Goal: Obtain resource: Obtain resource

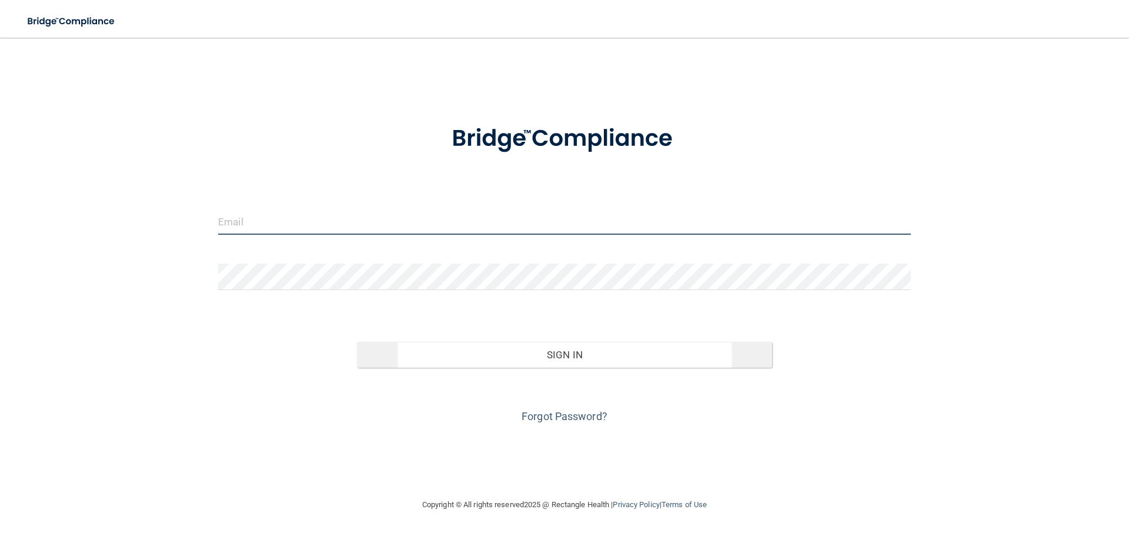
type input "[PERSON_NAME][EMAIL_ADDRESS][DOMAIN_NAME]"
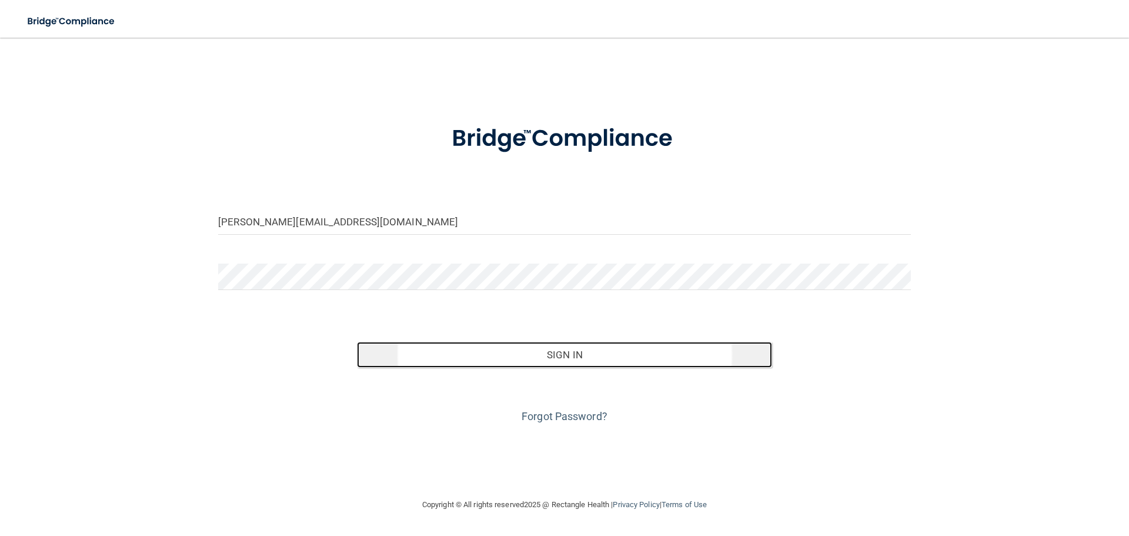
click at [483, 351] on button "Sign In" at bounding box center [565, 355] width 416 height 26
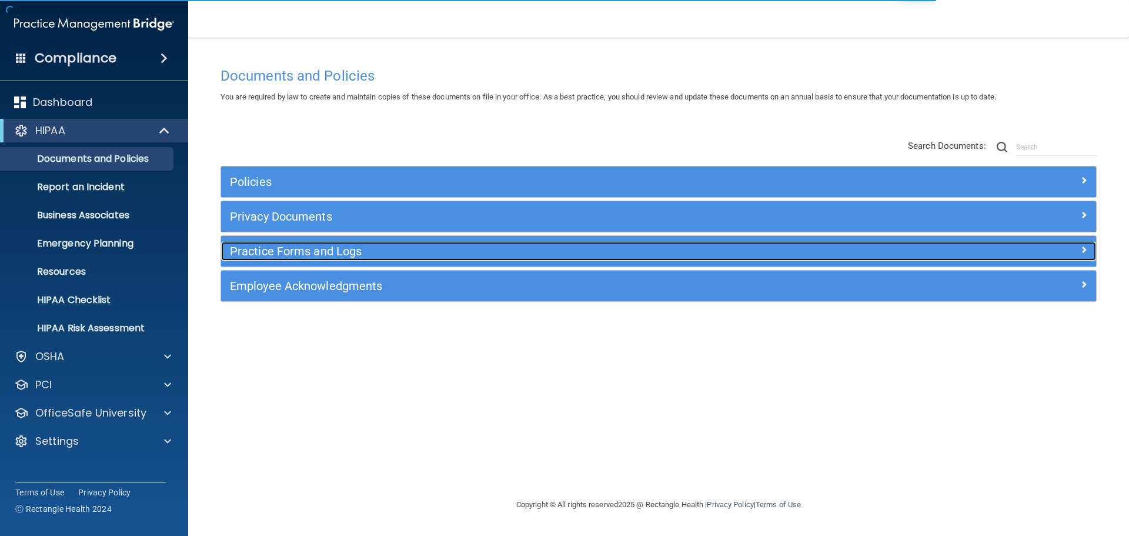
click at [356, 247] on h5 "Practice Forms and Logs" at bounding box center [549, 251] width 639 height 13
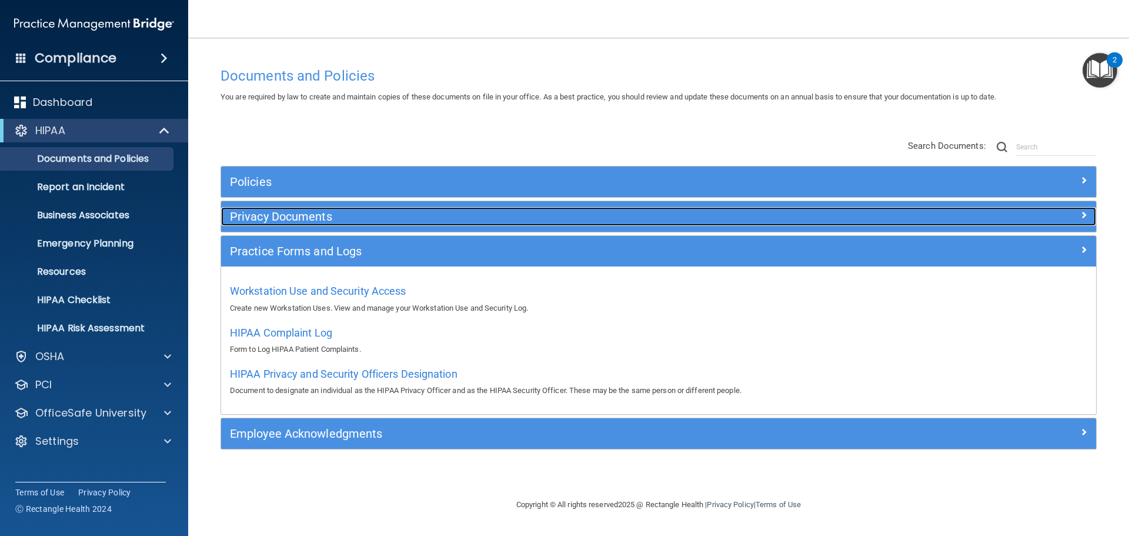
click at [318, 214] on h5 "Privacy Documents" at bounding box center [549, 216] width 639 height 13
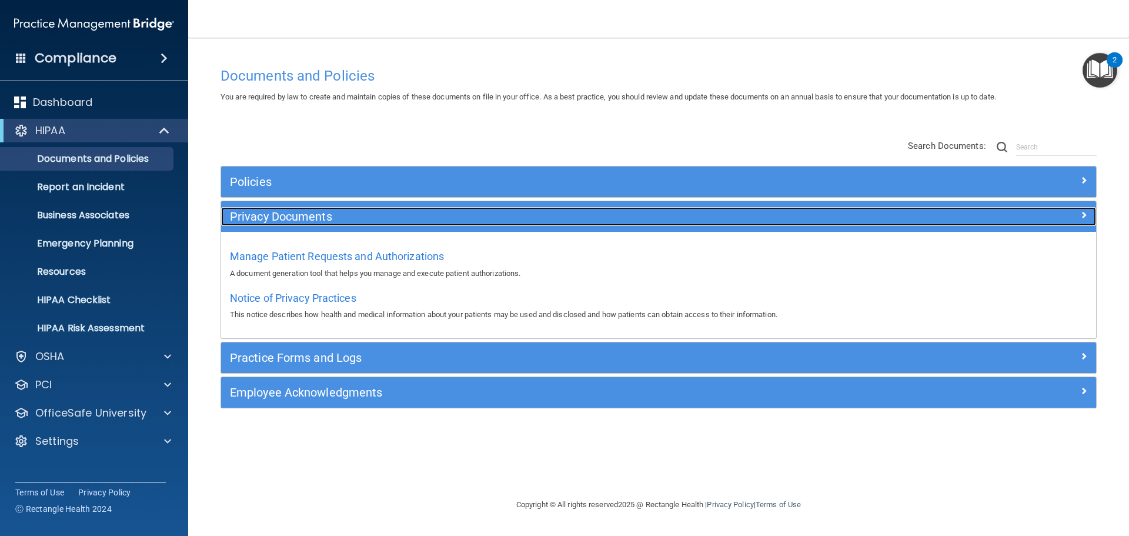
click at [318, 214] on h5 "Privacy Documents" at bounding box center [549, 216] width 639 height 13
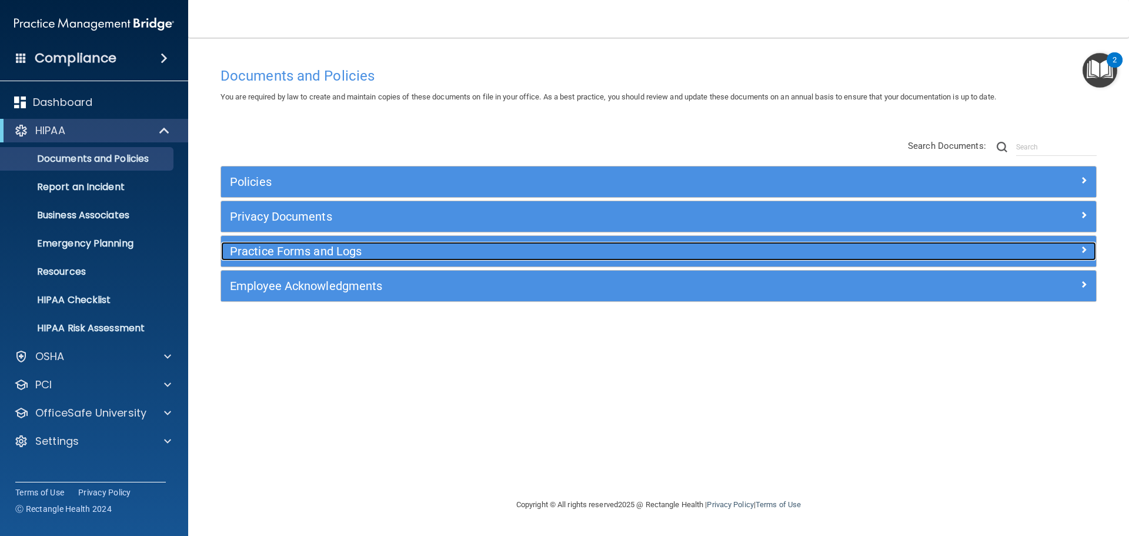
click at [290, 251] on h5 "Practice Forms and Logs" at bounding box center [549, 251] width 639 height 13
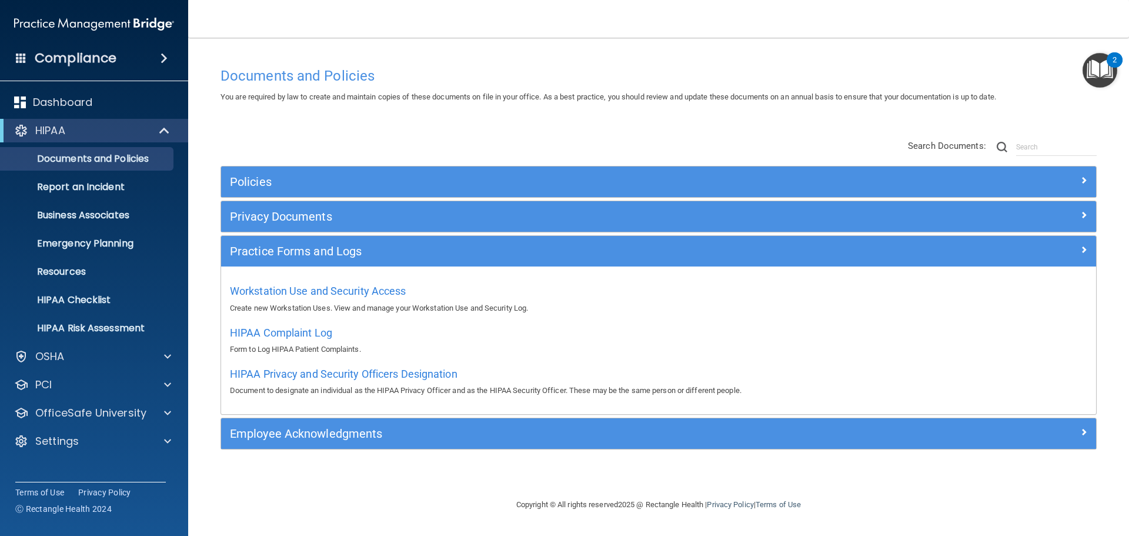
click at [286, 341] on div "HIPAA Complaint Log Form to Log HIPAA Patient Complaints." at bounding box center [658, 340] width 857 height 34
click at [285, 336] on span "HIPAA Complaint Log" at bounding box center [281, 332] width 102 height 12
